Goal: Task Accomplishment & Management: Use online tool/utility

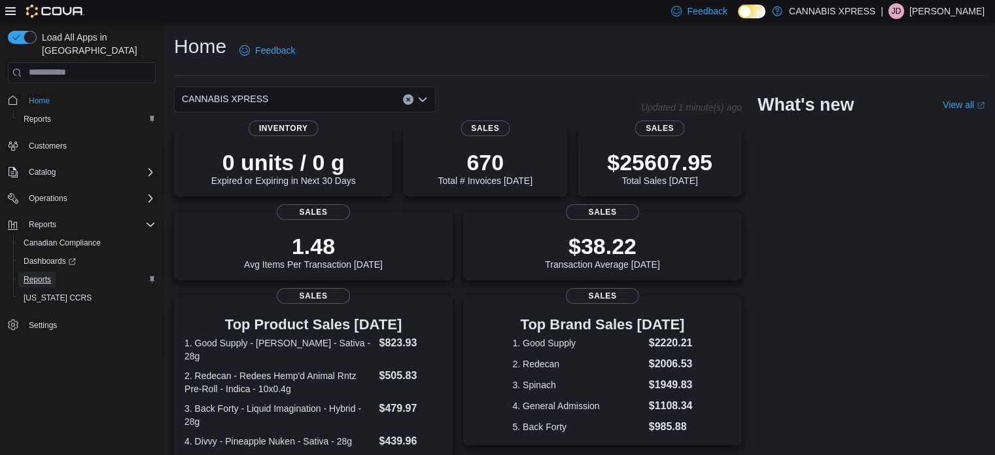
click at [33, 274] on span "Reports" at bounding box center [37, 279] width 27 height 10
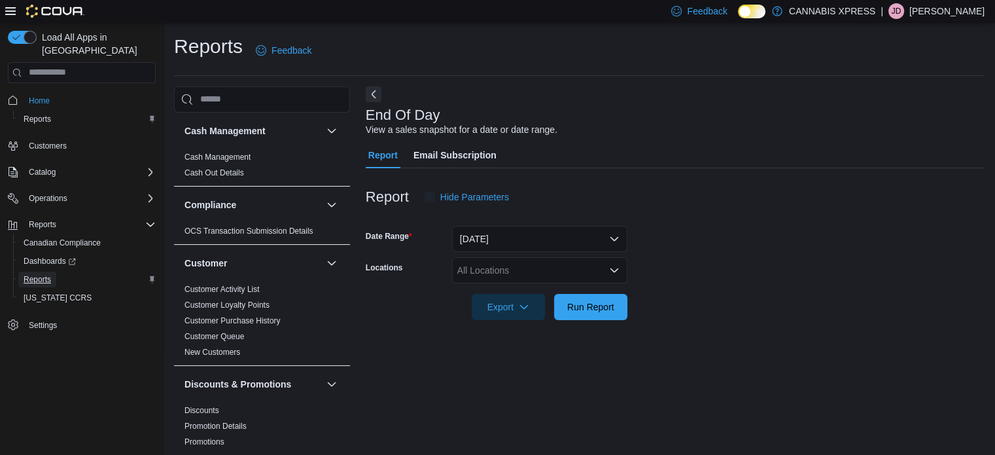
scroll to position [9, 0]
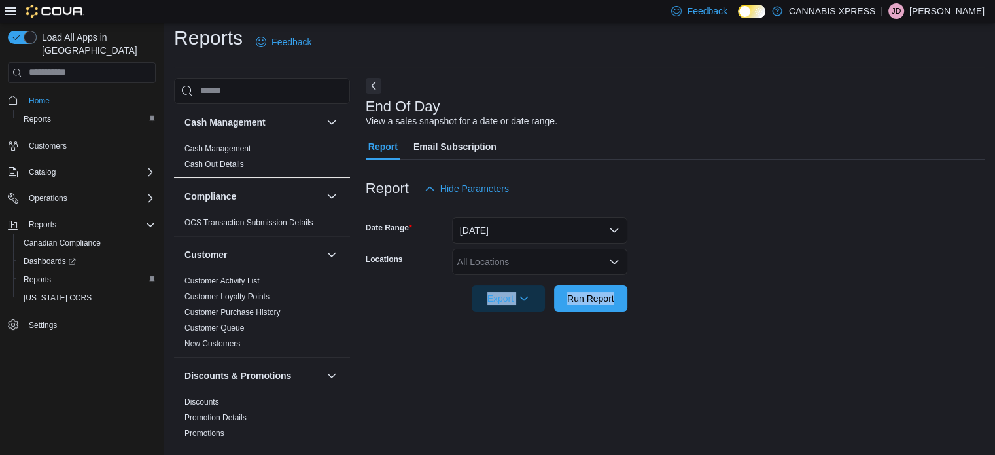
drag, startPoint x: 466, startPoint y: 313, endPoint x: 515, endPoint y: 259, distance: 73.6
click at [515, 259] on div "Report Hide Parameters Date Range [DATE] Locations All Locations Export Run Rep…" at bounding box center [675, 243] width 619 height 167
click at [515, 259] on div "All Locations" at bounding box center [539, 262] width 175 height 26
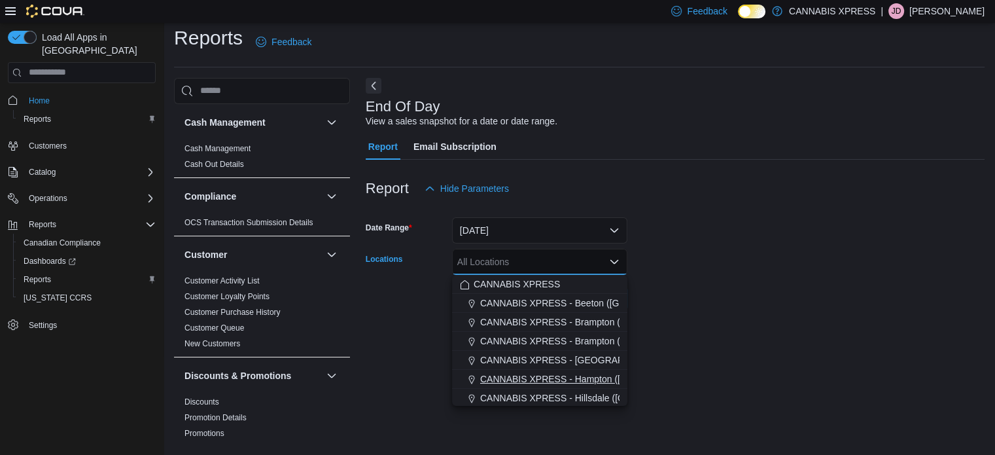
click at [555, 377] on span "CANNABIS XPRESS - Hampton ([GEOGRAPHIC_DATA])" at bounding box center [597, 378] width 235 height 13
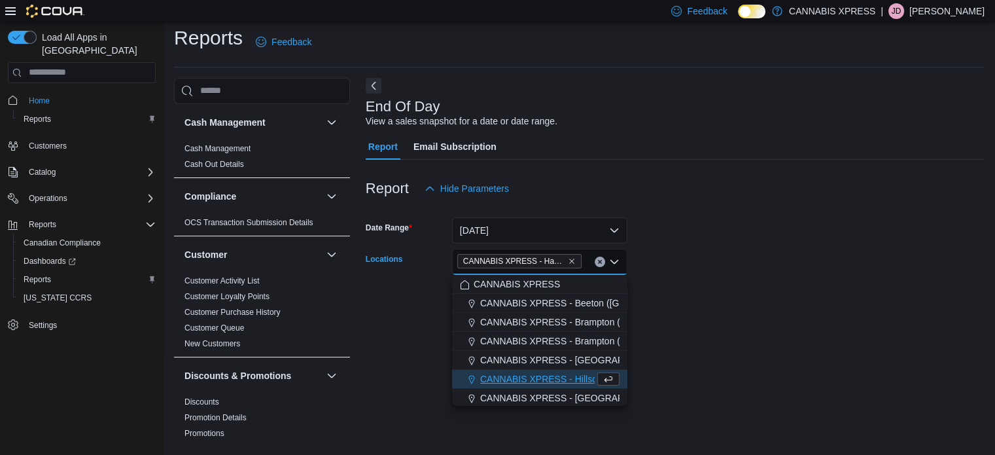
click at [718, 339] on div "End Of Day View a sales snapshot for a date or date range. Report Email Subscri…" at bounding box center [675, 261] width 619 height 367
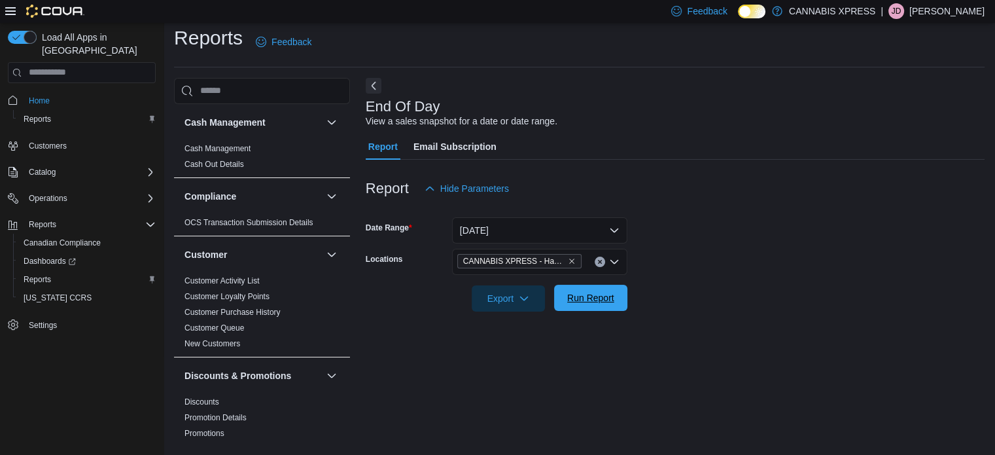
click at [608, 287] on span "Run Report" at bounding box center [591, 297] width 58 height 26
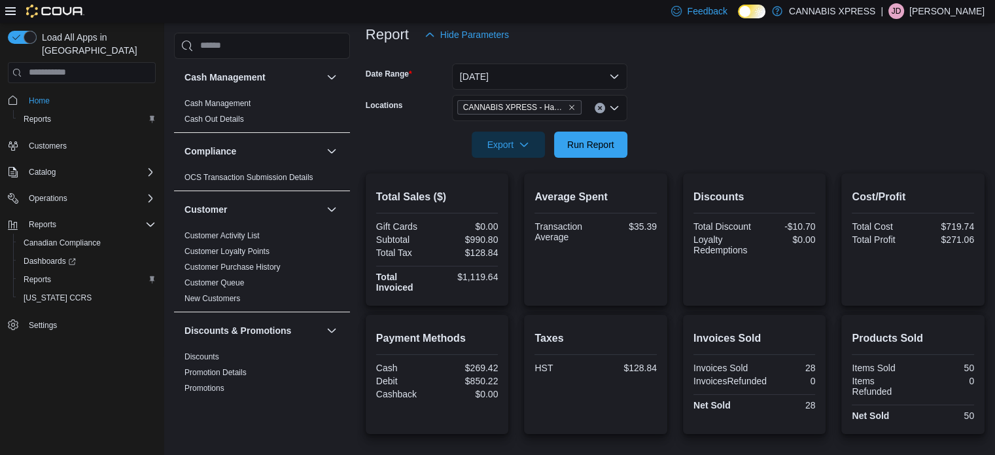
scroll to position [157, 0]
